Goal: Task Accomplishment & Management: Manage account settings

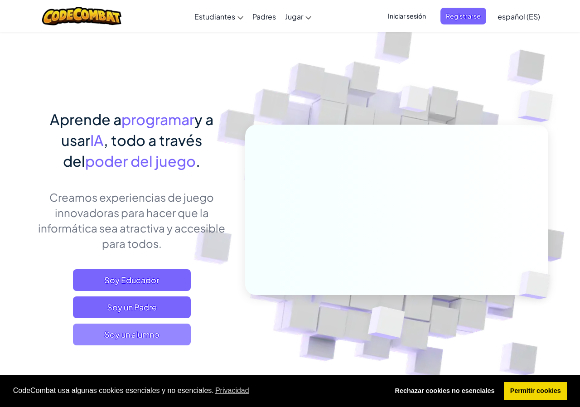
click at [124, 345] on span "Soy un alumno" at bounding box center [132, 334] width 118 height 22
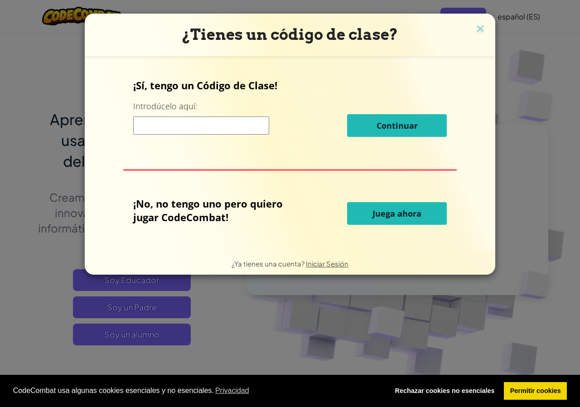
click at [238, 126] on input at bounding box center [201, 125] width 136 height 18
click at [245, 122] on input at bounding box center [201, 125] width 136 height 18
click at [479, 31] on img at bounding box center [480, 30] width 12 height 14
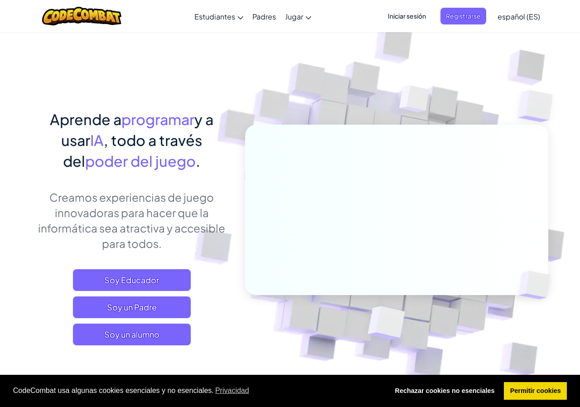
click at [414, 19] on span "Iniciar sesión" at bounding box center [406, 16] width 49 height 17
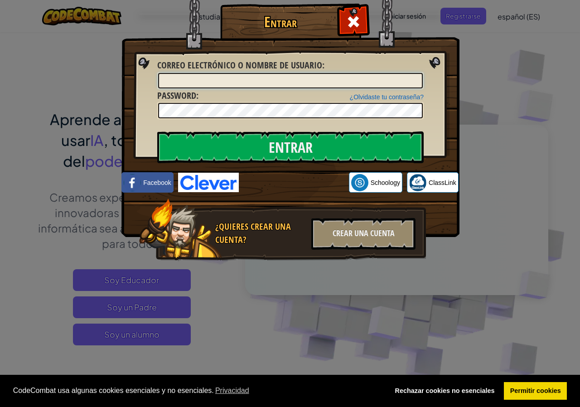
click at [402, 79] on input "Correo electrónico o nombre de usuario :" at bounding box center [290, 80] width 265 height 15
type input "c"
click at [157, 131] on input "Entrar" at bounding box center [290, 147] width 266 height 32
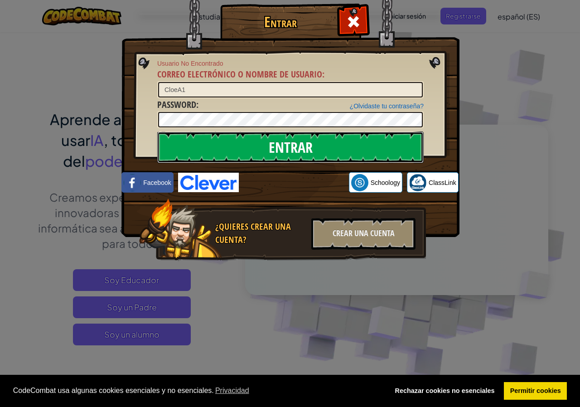
click at [295, 151] on input "Entrar" at bounding box center [290, 147] width 266 height 32
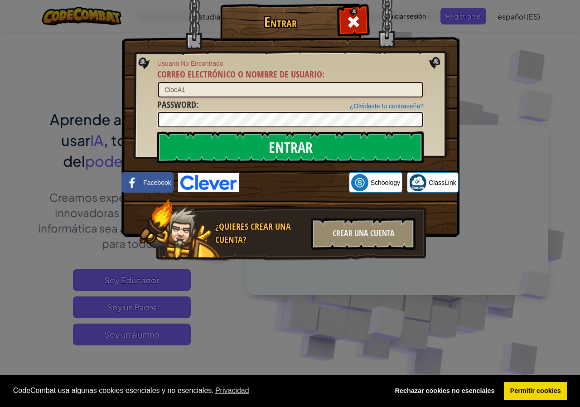
click at [212, 87] on input "CloeA1" at bounding box center [290, 89] width 265 height 15
click at [157, 131] on input "Entrar" at bounding box center [290, 147] width 266 height 32
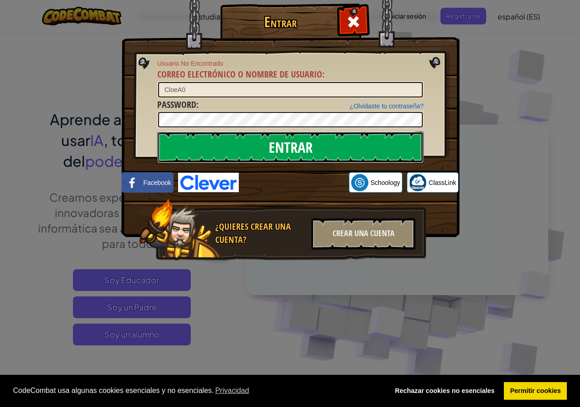
click at [196, 142] on input "Entrar" at bounding box center [290, 147] width 266 height 32
click at [206, 148] on input "Entrar" at bounding box center [290, 147] width 266 height 32
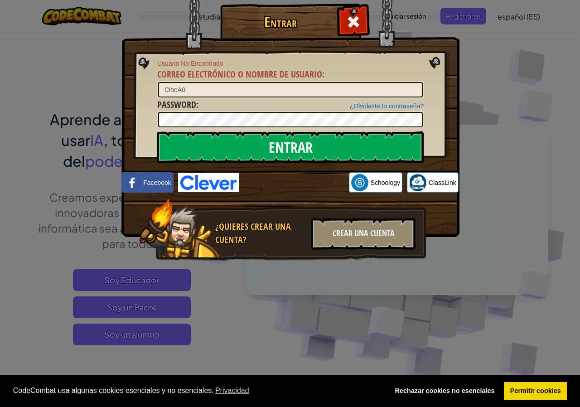
click at [212, 111] on div "¿Olvidaste tu contraseña? Password :" at bounding box center [290, 113] width 266 height 30
click at [157, 131] on input "Entrar" at bounding box center [290, 147] width 266 height 32
click at [282, 88] on input "CloeA0" at bounding box center [290, 89] width 265 height 15
click at [157, 131] on input "Entrar" at bounding box center [290, 147] width 266 height 32
click at [234, 84] on input "CloeA2" at bounding box center [290, 89] width 265 height 15
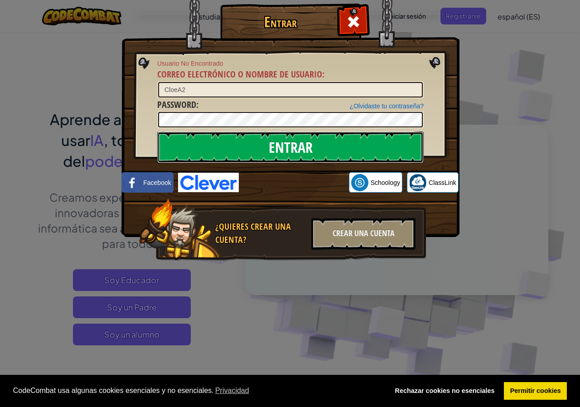
click at [222, 134] on input "Entrar" at bounding box center [290, 147] width 266 height 32
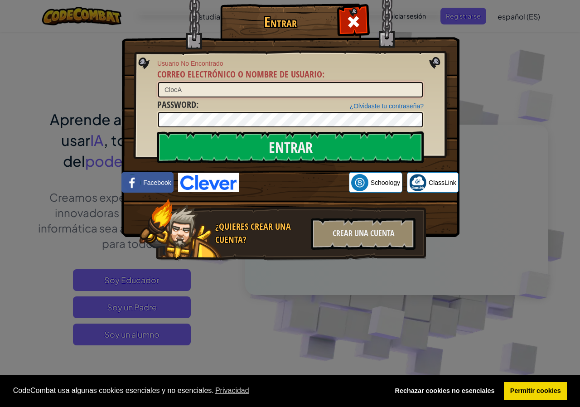
click at [157, 131] on input "Entrar" at bounding box center [290, 147] width 266 height 32
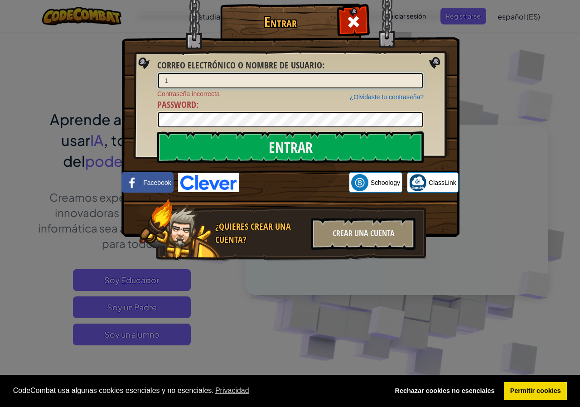
type input "1"
click at [157, 131] on input "Entrar" at bounding box center [290, 147] width 266 height 32
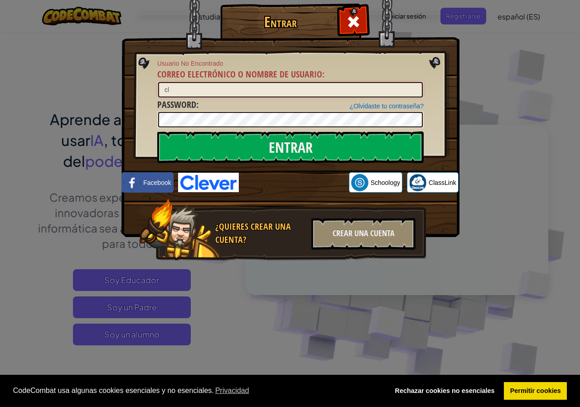
type input "c"
click at [157, 131] on input "Entrar" at bounding box center [290, 147] width 266 height 32
click at [238, 89] on input "CloeA0" at bounding box center [290, 89] width 265 height 15
click at [239, 90] on input "CloeA0" at bounding box center [290, 89] width 265 height 15
type input "CloeA1"
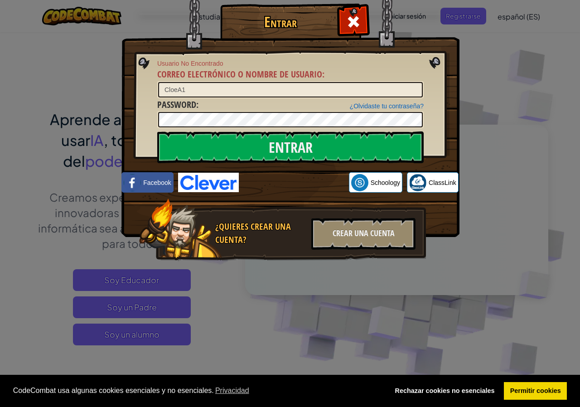
click at [82, 103] on div "Entrar Usuario No Encontrado Correo electrónico o nombre de usuario : CloeA1 ¿O…" at bounding box center [290, 203] width 580 height 407
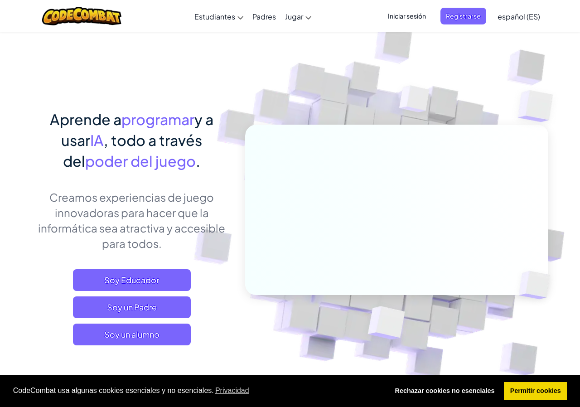
click at [417, 15] on span "Iniciar sesión" at bounding box center [406, 16] width 49 height 17
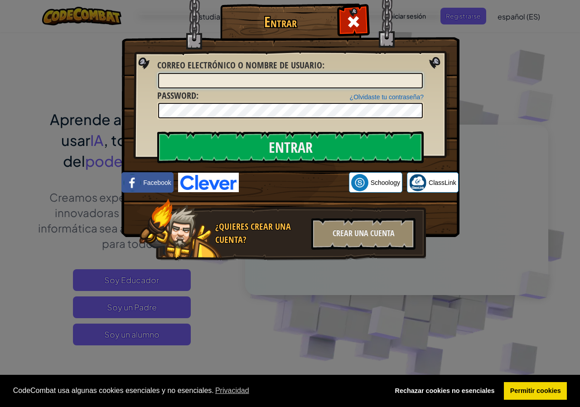
type input "X"
type input "CloeA1"
click at [157, 131] on input "Entrar" at bounding box center [290, 147] width 266 height 32
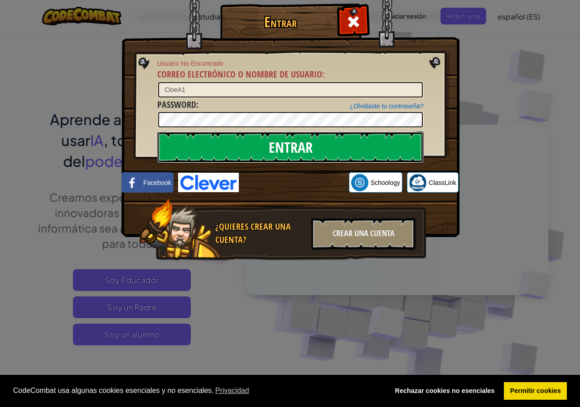
click at [298, 153] on input "Entrar" at bounding box center [290, 147] width 266 height 32
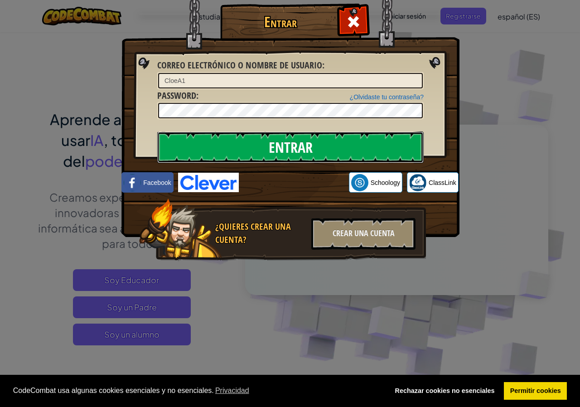
click at [301, 152] on input "Entrar" at bounding box center [290, 147] width 266 height 32
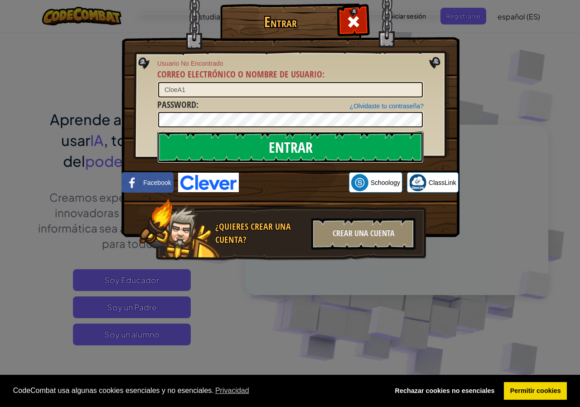
click at [293, 141] on input "Entrar" at bounding box center [290, 147] width 266 height 32
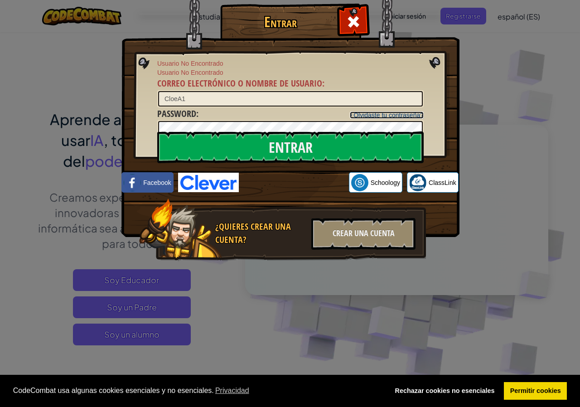
click at [403, 111] on div "¿Olvidaste tu contraseña?" at bounding box center [387, 115] width 74 height 9
click at [396, 117] on link "¿Olvidaste tu contraseña?" at bounding box center [387, 114] width 74 height 7
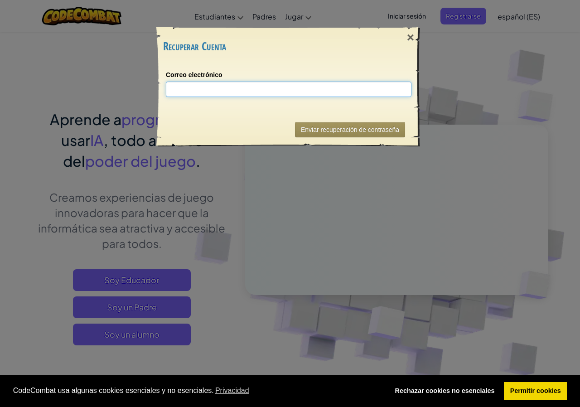
click at [329, 92] on input "Correo electrónico" at bounding box center [289, 89] width 246 height 15
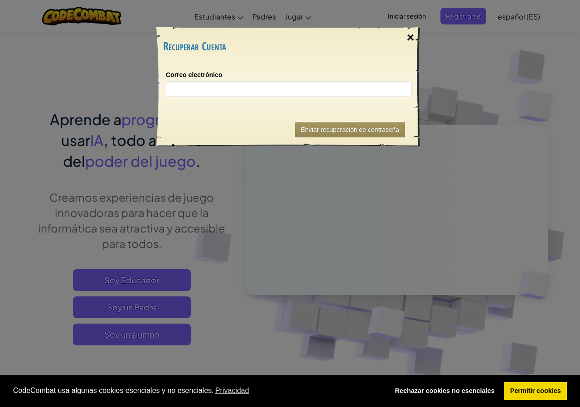
click at [413, 43] on div "×" at bounding box center [410, 37] width 21 height 26
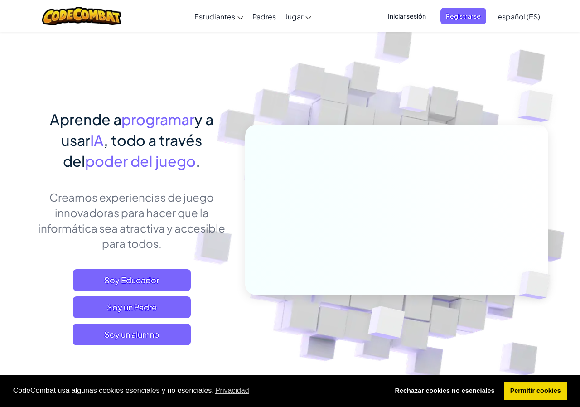
click at [406, 17] on span "Iniciar sesión" at bounding box center [406, 16] width 49 height 17
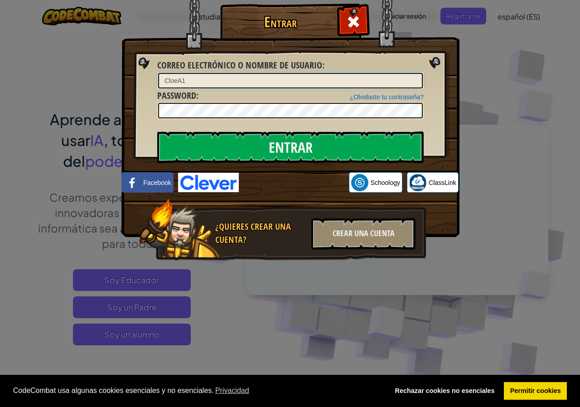
click at [157, 131] on input "Entrar" at bounding box center [290, 147] width 266 height 32
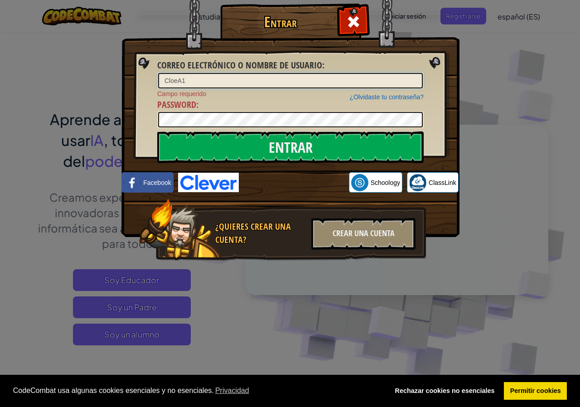
click at [352, 84] on input "CloeA1" at bounding box center [290, 80] width 265 height 15
click at [157, 131] on input "Entrar" at bounding box center [290, 147] width 266 height 32
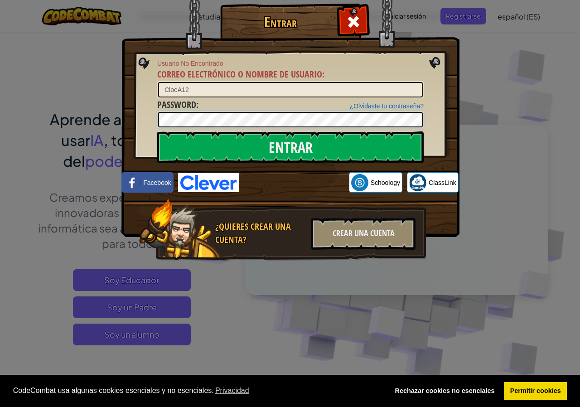
click at [157, 131] on input "Entrar" at bounding box center [290, 147] width 266 height 32
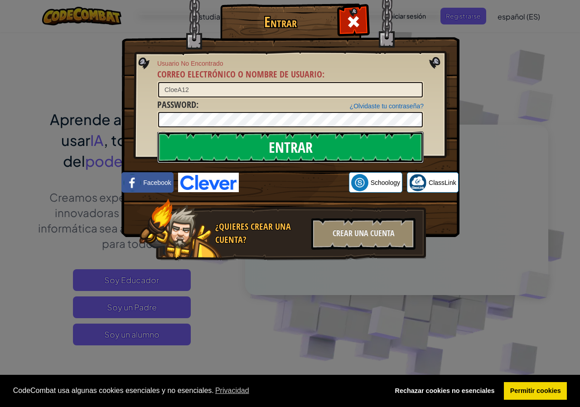
click at [241, 149] on input "Entrar" at bounding box center [290, 147] width 266 height 32
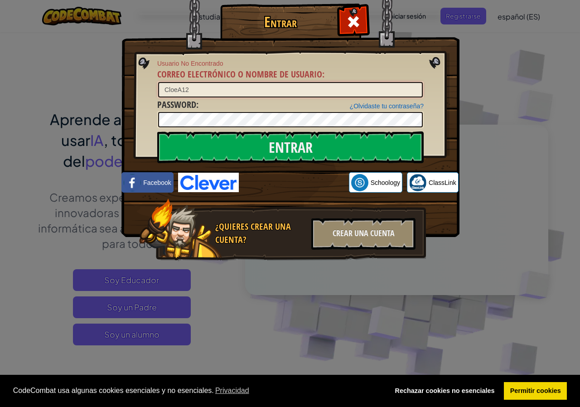
click at [244, 90] on input "CloeA12" at bounding box center [290, 89] width 265 height 15
click at [157, 131] on input "Entrar" at bounding box center [290, 147] width 266 height 32
click at [255, 84] on input "CloeA1" at bounding box center [290, 89] width 265 height 15
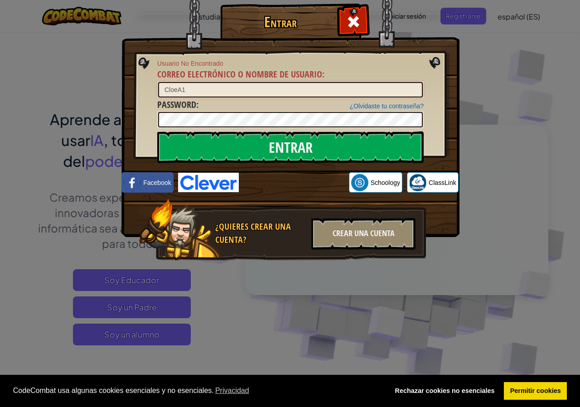
click at [184, 91] on input "CloeA1" at bounding box center [290, 89] width 265 height 15
click at [157, 131] on input "Entrar" at bounding box center [290, 147] width 266 height 32
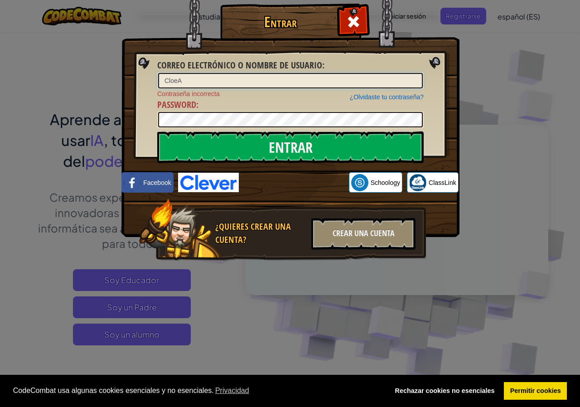
click at [285, 88] on input "CloeA" at bounding box center [290, 80] width 265 height 15
click at [157, 131] on input "Entrar" at bounding box center [290, 147] width 266 height 32
click at [290, 84] on input "CloeA" at bounding box center [290, 80] width 265 height 15
click at [157, 131] on input "Entrar" at bounding box center [290, 147] width 266 height 32
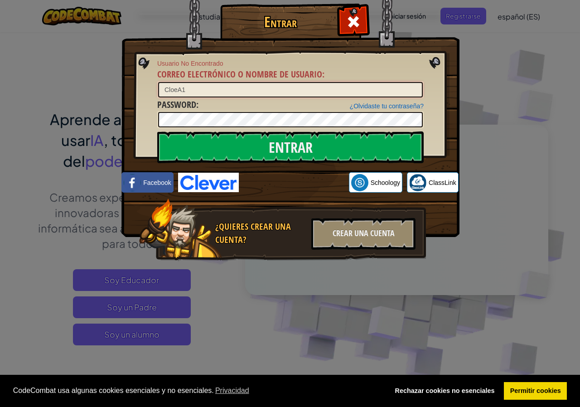
click at [157, 131] on input "Entrar" at bounding box center [290, 147] width 266 height 32
click at [222, 87] on input "CloeA1" at bounding box center [290, 89] width 265 height 15
click at [157, 131] on input "Entrar" at bounding box center [290, 147] width 266 height 32
click at [242, 92] on input "CloeA0" at bounding box center [290, 89] width 265 height 15
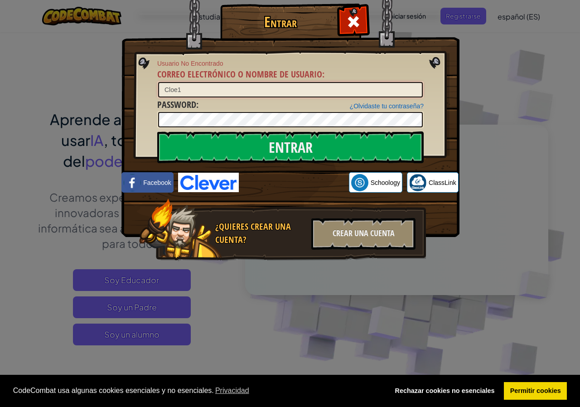
click at [157, 131] on input "Entrar" at bounding box center [290, 147] width 266 height 32
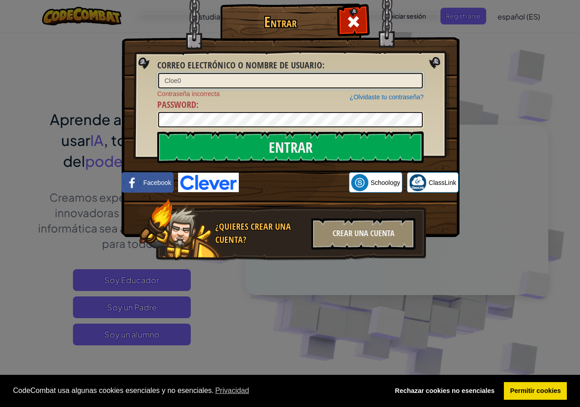
click at [157, 131] on input "Entrar" at bounding box center [290, 147] width 266 height 32
click at [195, 69] on span "Correo electrónico o nombre de usuario" at bounding box center [239, 65] width 165 height 12
click at [195, 73] on input "CloeA" at bounding box center [290, 80] width 265 height 15
click at [195, 82] on input "CloeA" at bounding box center [290, 80] width 265 height 15
click at [227, 73] on input "CloeA1" at bounding box center [290, 80] width 265 height 15
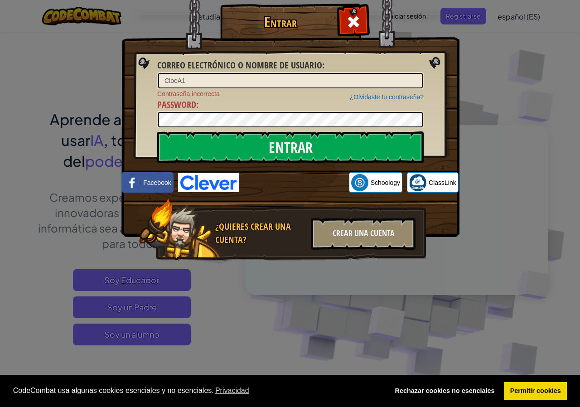
click at [227, 71] on span "Correo electrónico o nombre de usuario" at bounding box center [239, 65] width 165 height 12
click at [227, 73] on input "CloeA1" at bounding box center [290, 80] width 265 height 15
drag, startPoint x: 224, startPoint y: 72, endPoint x: 212, endPoint y: 72, distance: 12.3
click at [216, 72] on div "Correo electrónico o nombre de usuario : CloeA1" at bounding box center [290, 74] width 266 height 30
drag, startPoint x: 190, startPoint y: 76, endPoint x: 185, endPoint y: 75, distance: 5.0
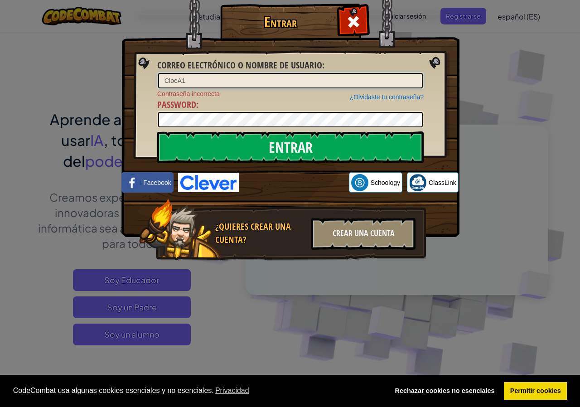
click at [188, 76] on input "CloeA1" at bounding box center [290, 80] width 265 height 15
click at [191, 73] on input "CloeA1" at bounding box center [290, 80] width 265 height 15
click at [190, 77] on input "CloeA1" at bounding box center [290, 80] width 265 height 15
click at [157, 131] on input "Entrar" at bounding box center [290, 147] width 266 height 32
type input "A"
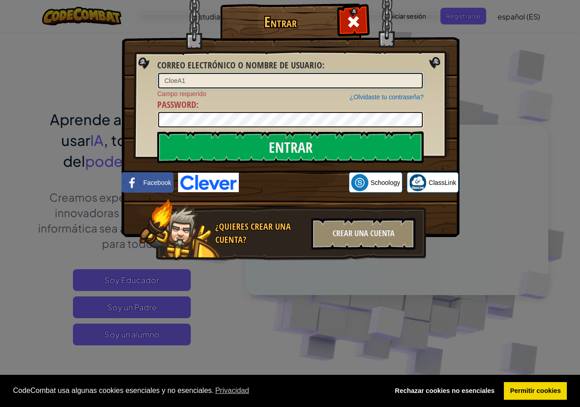
click at [178, 80] on input "CloeA1" at bounding box center [290, 80] width 265 height 15
type input "Cloe A1"
click at [157, 131] on input "Entrar" at bounding box center [290, 147] width 266 height 32
